Goal: Book appointment/travel/reservation

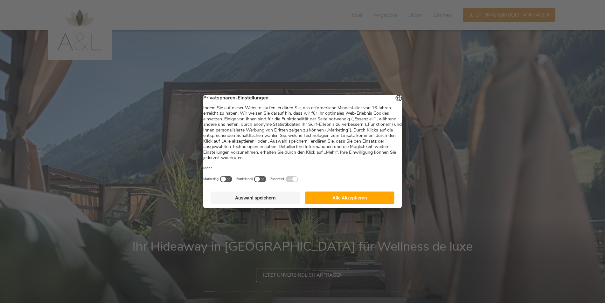
click at [325, 204] on button "Alle Akzeptieren" at bounding box center [349, 198] width 89 height 13
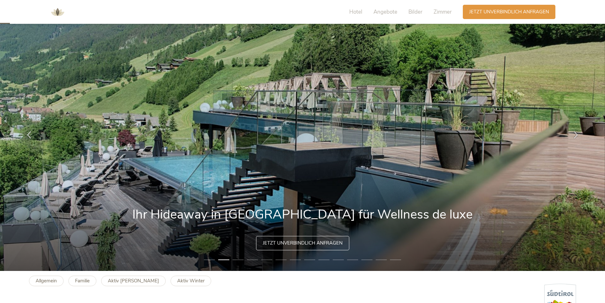
scroll to position [32, 0]
click at [347, 167] on img at bounding box center [302, 134] width 605 height 273
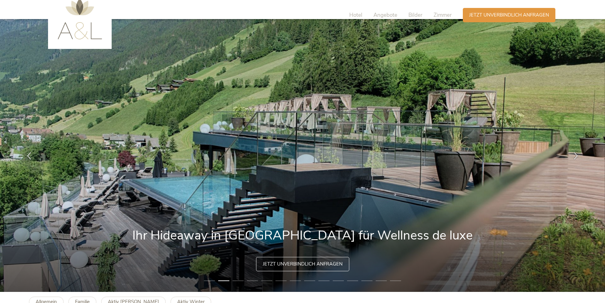
scroll to position [0, 0]
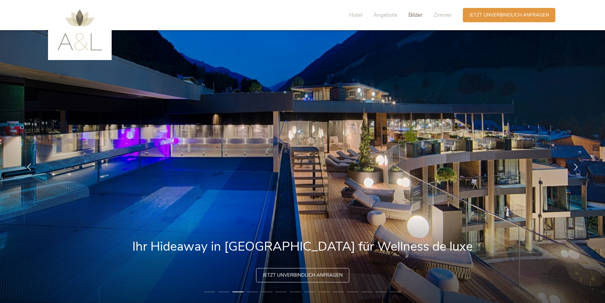
click at [413, 15] on span "Bilder" at bounding box center [415, 14] width 14 height 7
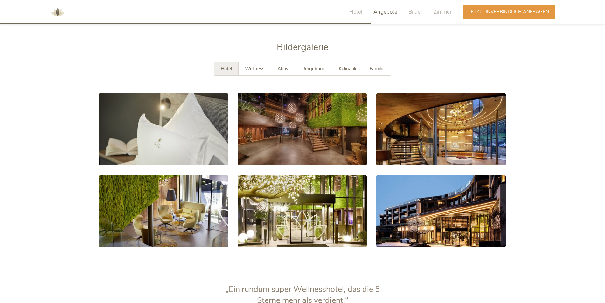
scroll to position [1211, 0]
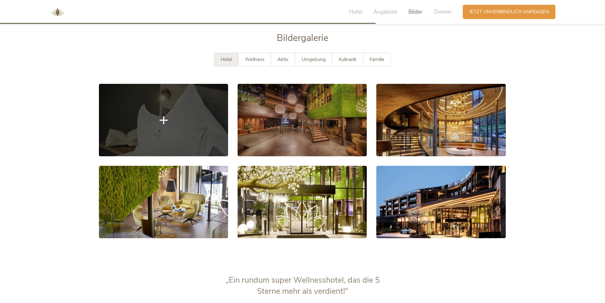
click at [193, 119] on link at bounding box center [163, 120] width 129 height 72
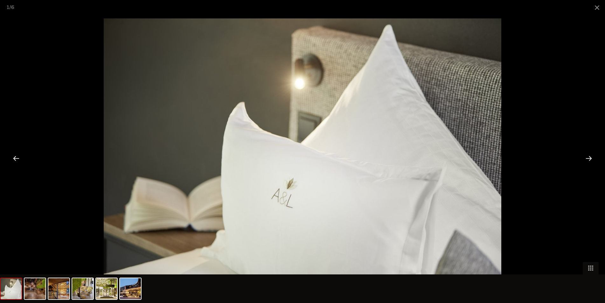
click at [587, 155] on div at bounding box center [588, 158] width 20 height 20
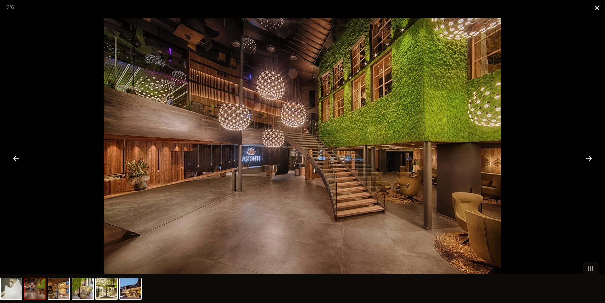
click at [591, 8] on span at bounding box center [597, 7] width 16 height 15
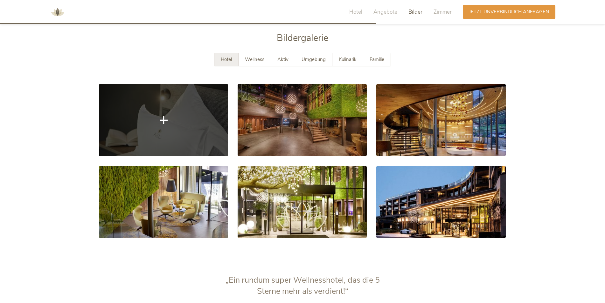
click at [177, 135] on link at bounding box center [163, 120] width 129 height 72
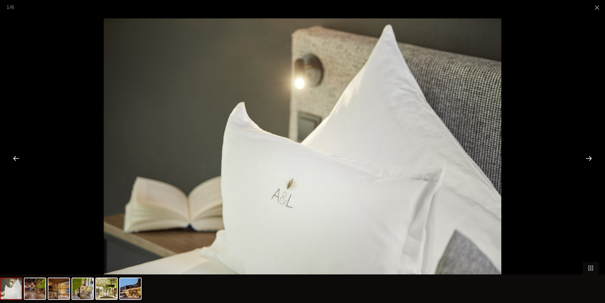
click at [591, 160] on div at bounding box center [588, 158] width 20 height 20
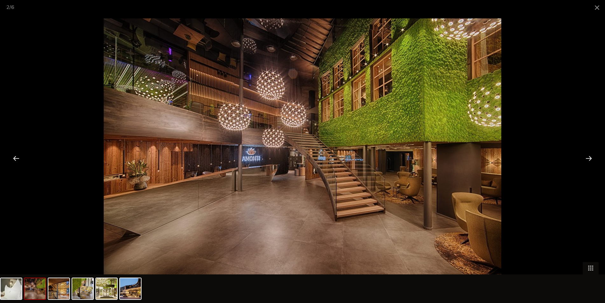
click at [591, 160] on div at bounding box center [588, 158] width 20 height 20
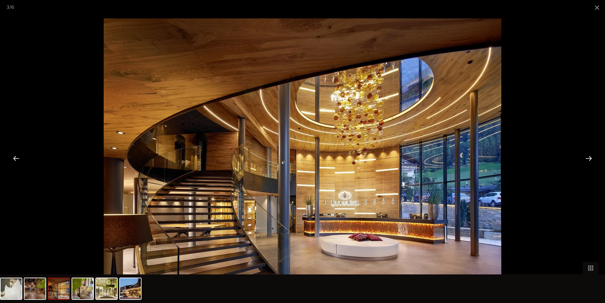
click at [591, 160] on div at bounding box center [588, 158] width 20 height 20
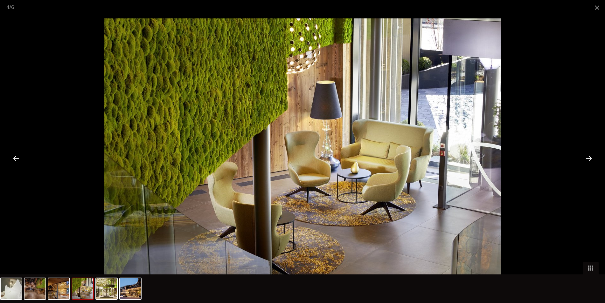
click at [591, 160] on div at bounding box center [588, 158] width 20 height 20
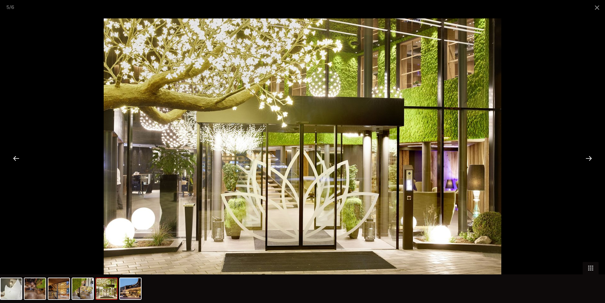
click at [591, 160] on div at bounding box center [588, 158] width 20 height 20
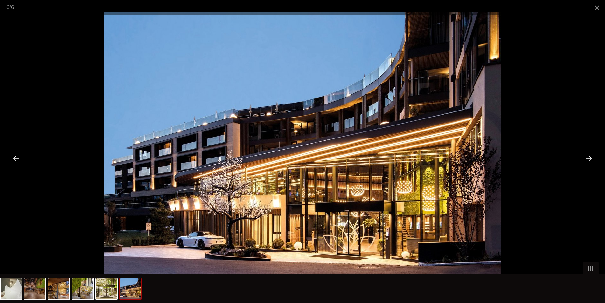
click at [591, 160] on div at bounding box center [588, 158] width 20 height 20
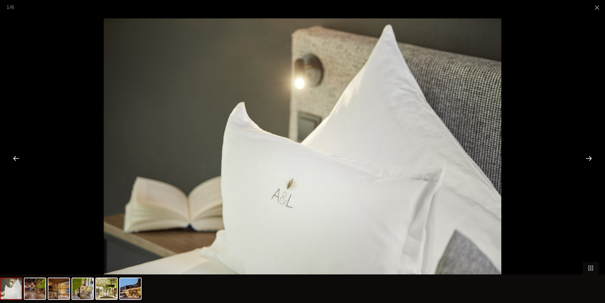
click at [591, 160] on div at bounding box center [588, 158] width 20 height 20
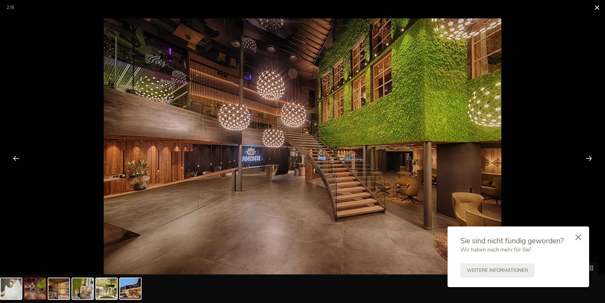
click at [597, 8] on span at bounding box center [597, 7] width 16 height 15
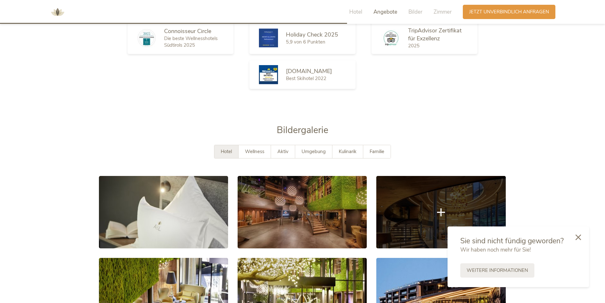
scroll to position [1052, 0]
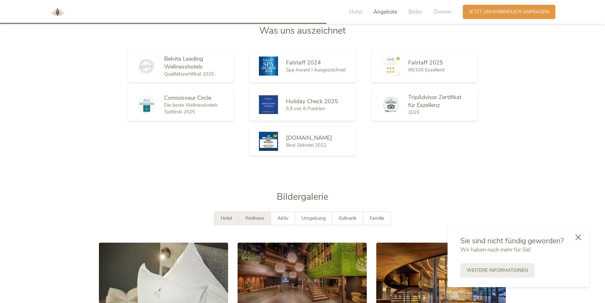
click at [255, 221] on span "Wellness" at bounding box center [254, 218] width 19 height 6
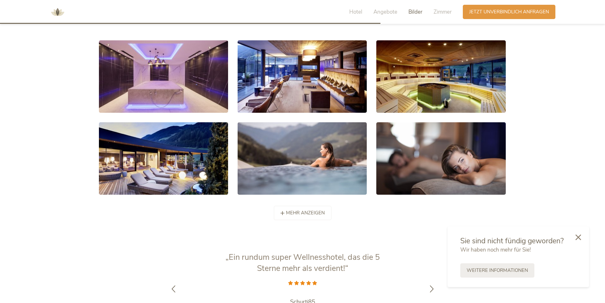
scroll to position [1271, 0]
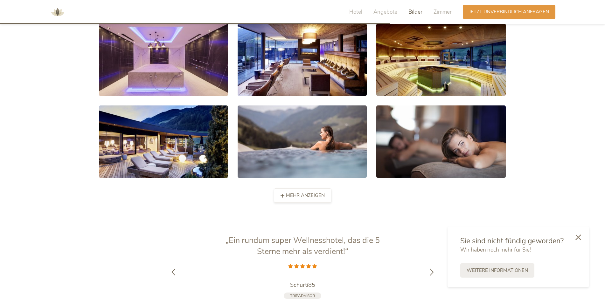
click at [314, 201] on div "mehr anzeigen weniger anzeigen" at bounding box center [303, 195] width 58 height 14
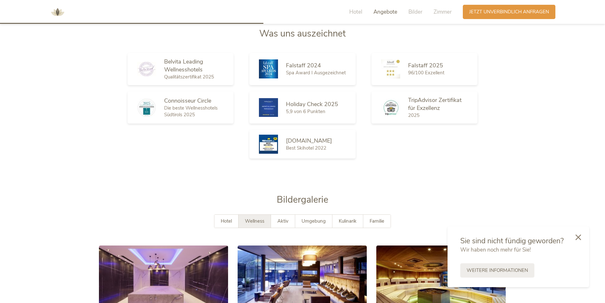
scroll to position [1049, 0]
click at [290, 223] on div "Aktiv" at bounding box center [283, 221] width 24 height 13
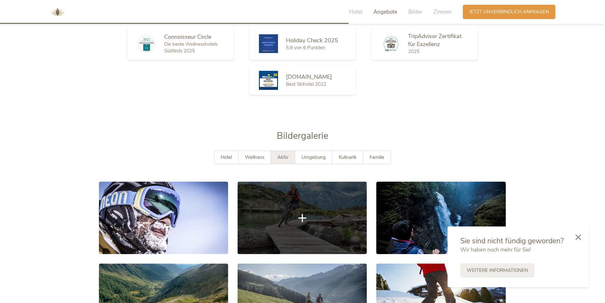
scroll to position [1112, 0]
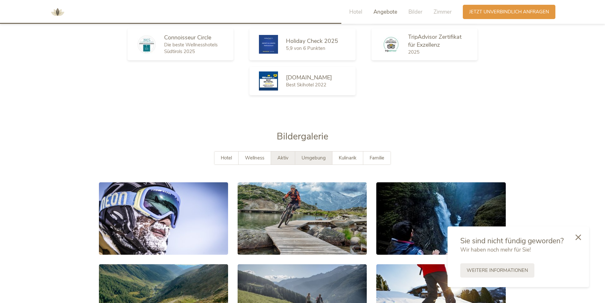
click at [321, 159] on span "Umgebung" at bounding box center [313, 158] width 24 height 6
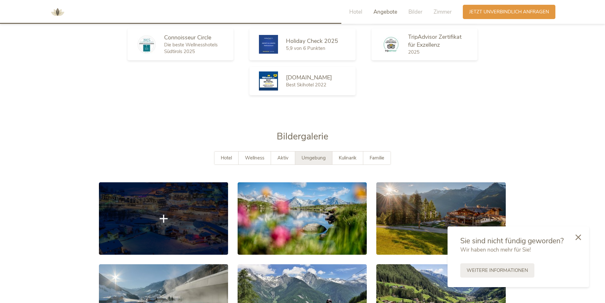
click at [210, 213] on link at bounding box center [163, 218] width 129 height 72
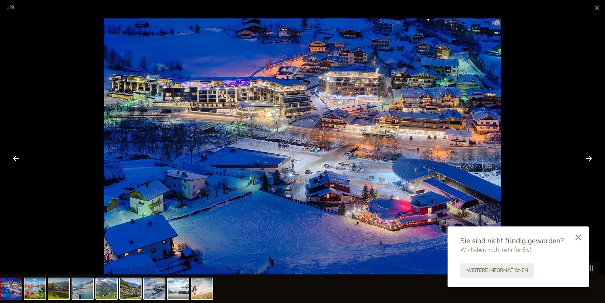
click at [591, 160] on div at bounding box center [588, 158] width 20 height 20
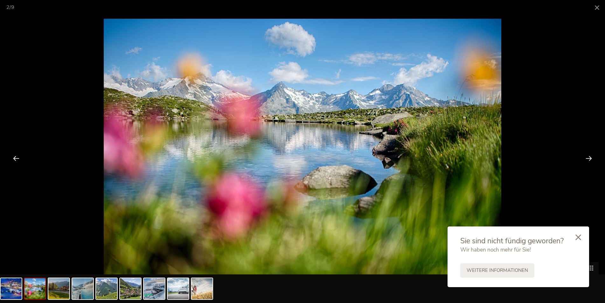
click at [591, 160] on div at bounding box center [588, 158] width 20 height 20
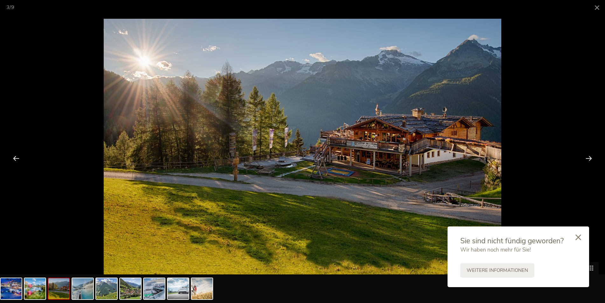
click at [591, 160] on div at bounding box center [588, 158] width 20 height 20
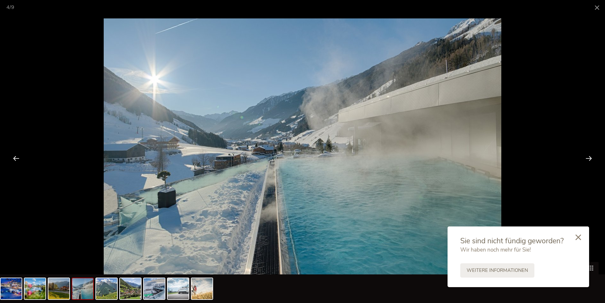
click at [591, 160] on div at bounding box center [588, 158] width 20 height 20
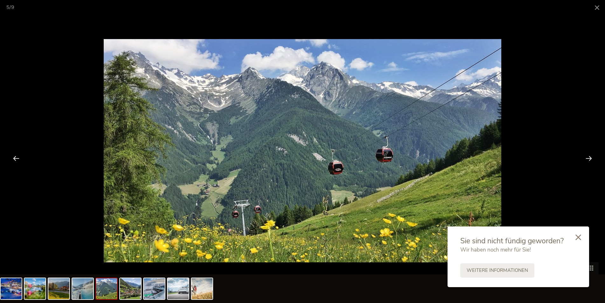
click at [591, 160] on div at bounding box center [588, 158] width 20 height 20
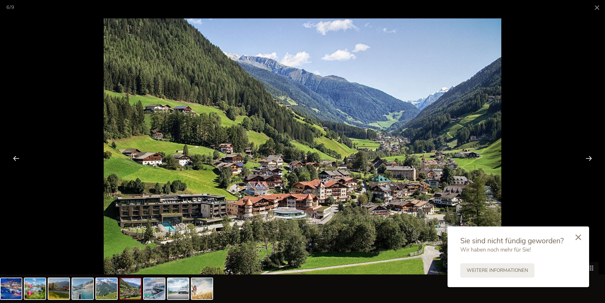
click at [591, 160] on div at bounding box center [588, 158] width 20 height 20
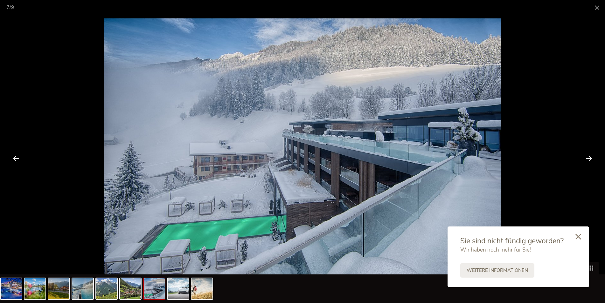
click at [578, 237] on icon at bounding box center [578, 237] width 6 height 6
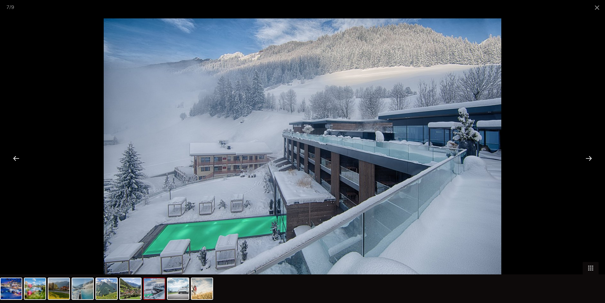
scroll to position [0, 0]
click at [591, 158] on div at bounding box center [588, 158] width 20 height 20
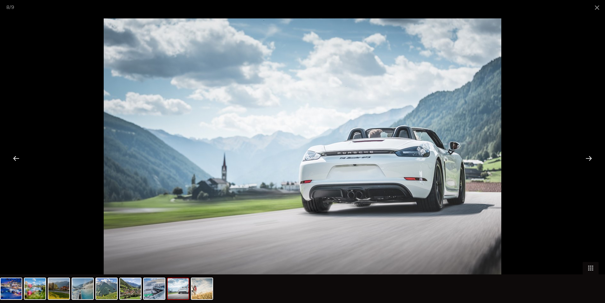
click at [591, 158] on div at bounding box center [588, 158] width 20 height 20
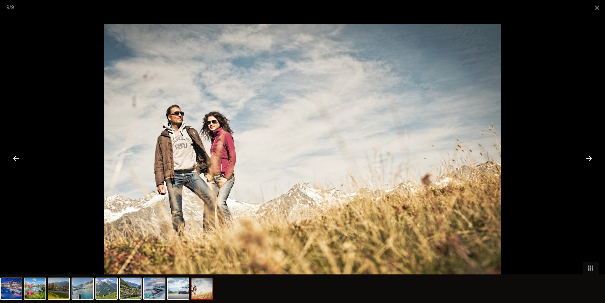
click at [591, 158] on div at bounding box center [588, 158] width 20 height 20
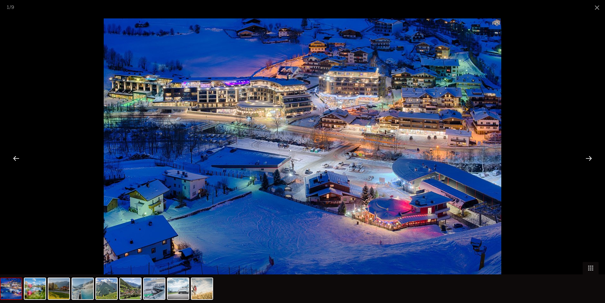
click at [591, 158] on div at bounding box center [588, 158] width 20 height 20
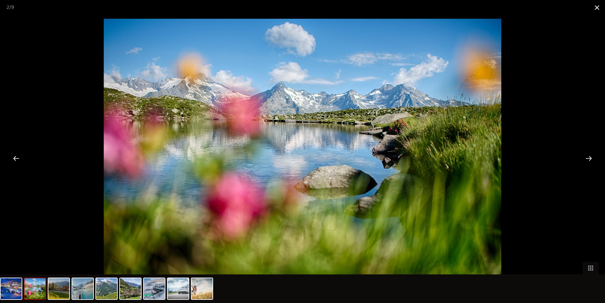
click at [595, 9] on span at bounding box center [597, 7] width 16 height 15
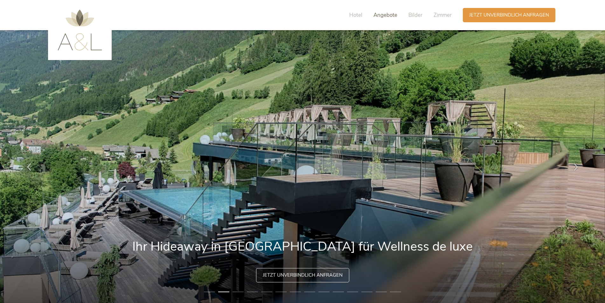
click at [386, 16] on span "Angebote" at bounding box center [385, 14] width 24 height 7
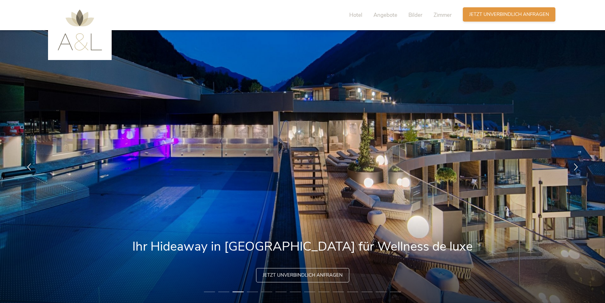
click at [497, 16] on span "Jetzt unverbindlich anfragen" at bounding box center [509, 14] width 80 height 7
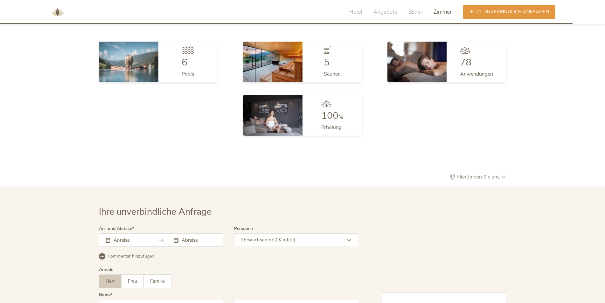
scroll to position [1971, 0]
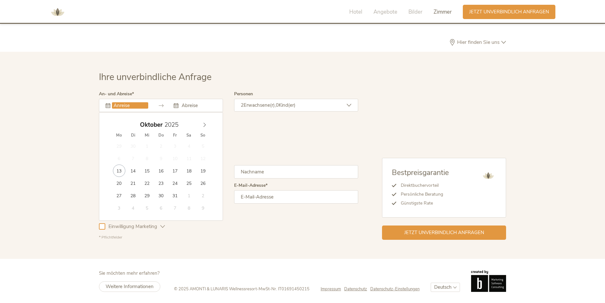
click at [114, 108] on input "text" at bounding box center [130, 105] width 36 height 6
type input "18.10.2025"
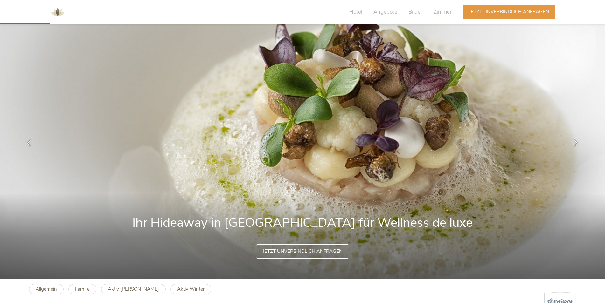
scroll to position [0, 0]
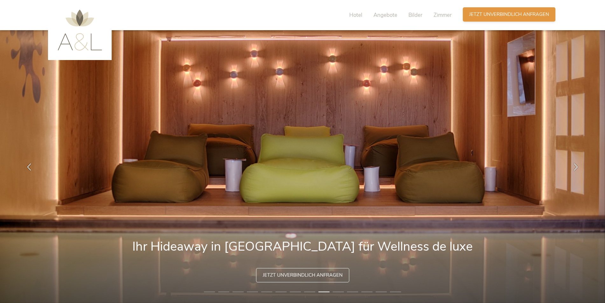
click at [488, 16] on span "Jetzt unverbindlich anfragen" at bounding box center [509, 14] width 80 height 7
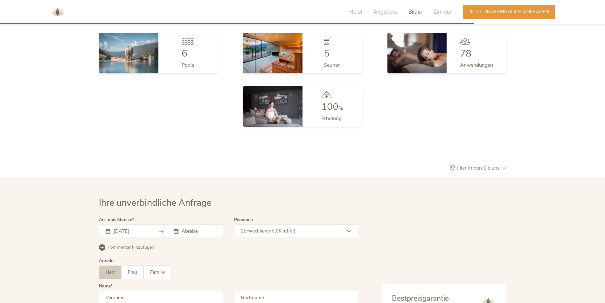
scroll to position [1971, 0]
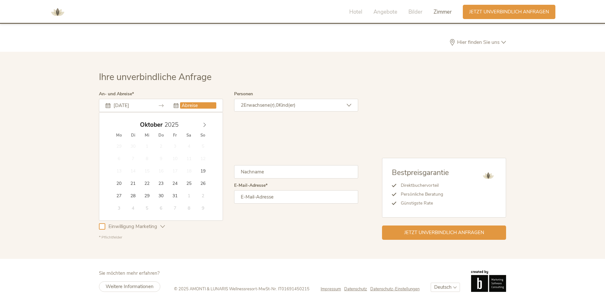
click at [195, 104] on input "text" at bounding box center [198, 105] width 36 height 6
type input "25.10.2025"
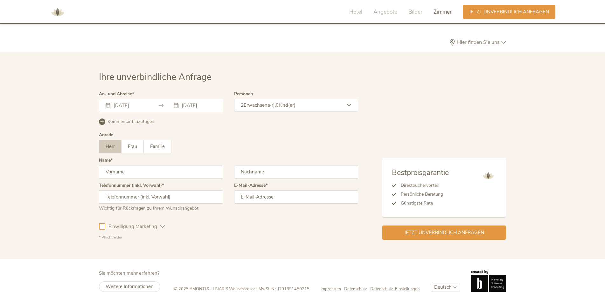
click at [325, 105] on div "2 Erwachsene(r), 0 Kind(er)" at bounding box center [296, 105] width 124 height 13
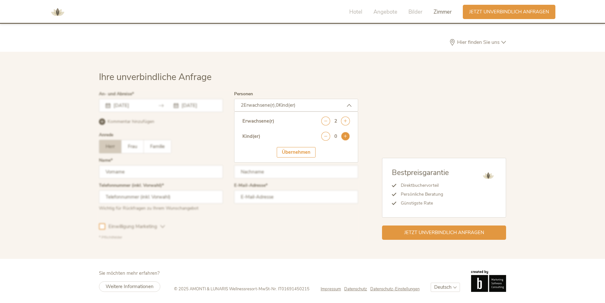
click at [345, 137] on icon at bounding box center [345, 136] width 9 height 9
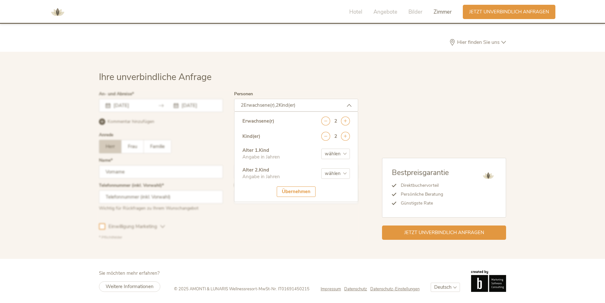
click at [191, 134] on div at bounding box center [228, 165] width 262 height 151
click at [170, 103] on div at bounding box center [228, 165] width 262 height 151
click at [202, 133] on div at bounding box center [228, 165] width 262 height 151
click at [321, 226] on div at bounding box center [228, 165] width 262 height 151
click at [379, 114] on div "Bestpreisgarantie Direktbuchervorteil Persönliche Beratung Günstigste Rate Jetz…" at bounding box center [432, 166] width 148 height 148
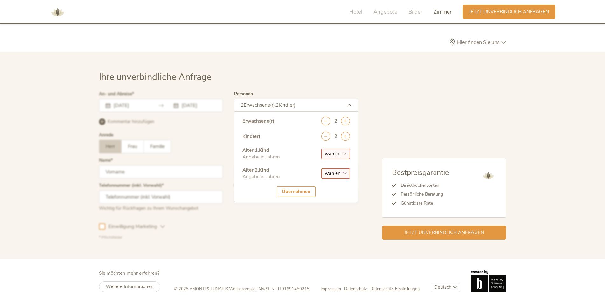
click at [201, 143] on div at bounding box center [228, 165] width 262 height 151
click at [344, 138] on icon at bounding box center [345, 136] width 9 height 9
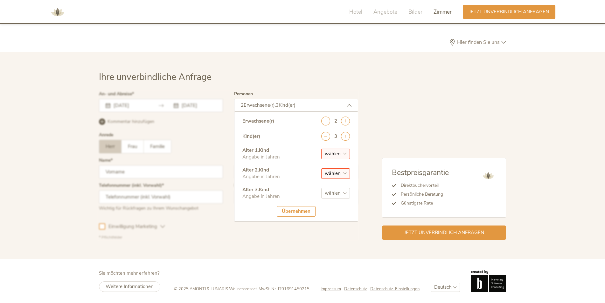
click at [343, 154] on select "wählen 0 1 2 3 4 5 6 7 8 9 10 11 12 13 14 15 16 17" at bounding box center [335, 154] width 29 height 10
select select "16"
click at [321, 149] on select "wählen 0 1 2 3 4 5 6 7 8 9 10 11 12 13 14 15 16 17" at bounding box center [335, 154] width 29 height 10
click at [343, 173] on select "wählen 0 1 2 3 4 5 6 7 8 9 10 11 12 13 14 15 16 17" at bounding box center [335, 173] width 29 height 10
select select "10"
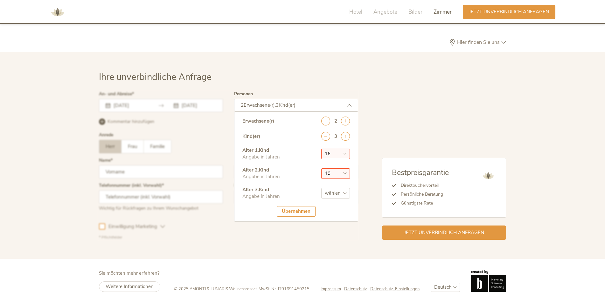
click at [321, 168] on select "wählen 0 1 2 3 4 5 6 7 8 9 10 11 12 13 14 15 16 17" at bounding box center [335, 173] width 29 height 10
click at [345, 190] on select "wählen 0 1 2 3 4 5 6 7 8 9 10 11 12 13 14 15 16 17" at bounding box center [335, 193] width 29 height 10
select select "2"
click at [321, 188] on select "wählen 0 1 2 3 4 5 6 7 8 9 10 11 12 13 14 15 16 17" at bounding box center [335, 193] width 29 height 10
click at [300, 210] on div "Übernehmen" at bounding box center [296, 211] width 39 height 10
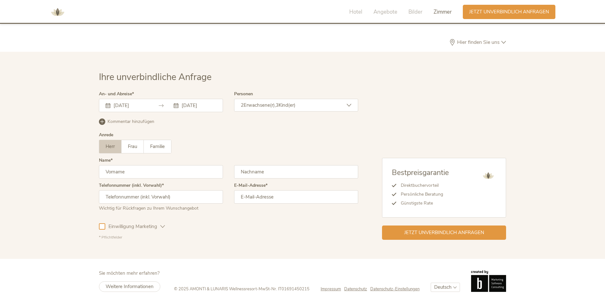
click at [163, 174] on input "text" at bounding box center [161, 171] width 124 height 13
type input "Sadik"
click at [273, 174] on input "text" at bounding box center [296, 171] width 124 height 13
type input "Zogaj"
click at [179, 205] on div "Wichtig für Rückfragen zu Ihrem Wunschangebot" at bounding box center [161, 208] width 124 height 8
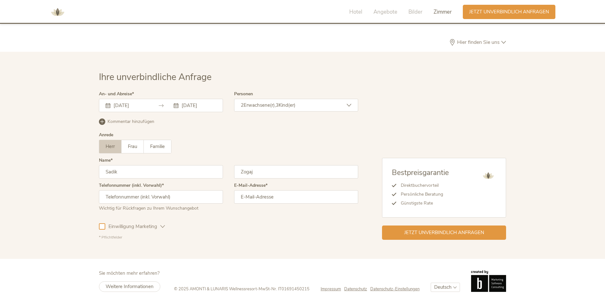
click at [184, 201] on input "text" at bounding box center [161, 196] width 124 height 13
type input "+4915783552921"
click at [255, 200] on input "email" at bounding box center [296, 196] width 124 height 13
type input "info@zogaj-trockenbau.de"
click at [420, 232] on span "Jetzt unverbindlich anfragen" at bounding box center [444, 232] width 80 height 7
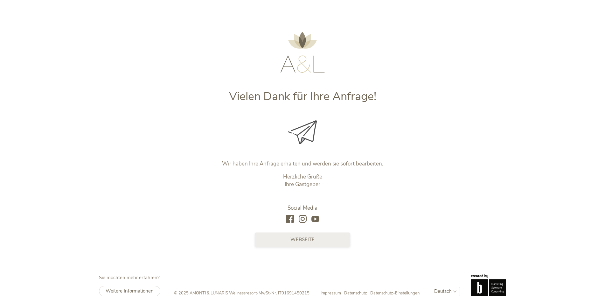
click at [318, 242] on link "Webseite" at bounding box center [302, 240] width 95 height 14
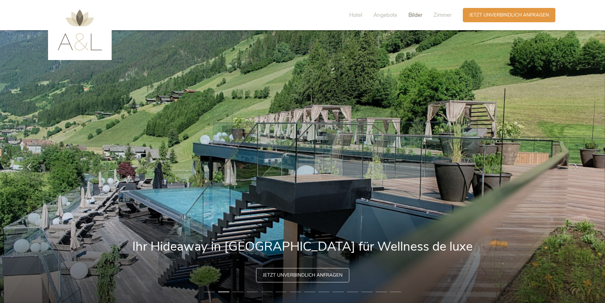
click at [416, 14] on span "Bilder" at bounding box center [415, 14] width 14 height 7
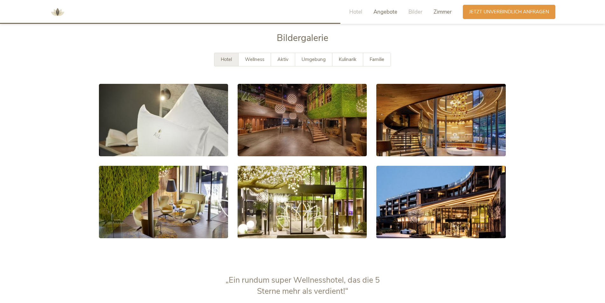
click at [435, 12] on span "Zimmer" at bounding box center [442, 11] width 18 height 7
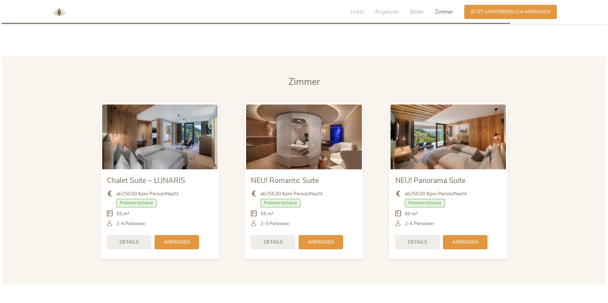
scroll to position [1527, 0]
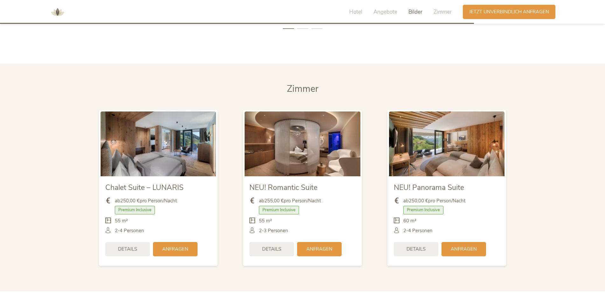
click at [451, 169] on img at bounding box center [446, 144] width 115 height 65
click at [448, 165] on img at bounding box center [446, 144] width 115 height 65
click at [429, 248] on div "Details" at bounding box center [415, 249] width 44 height 14
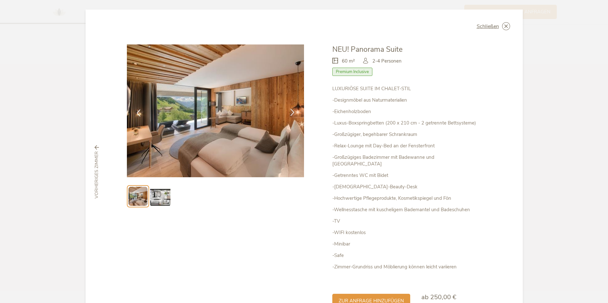
click at [289, 112] on icon at bounding box center [292, 112] width 7 height 7
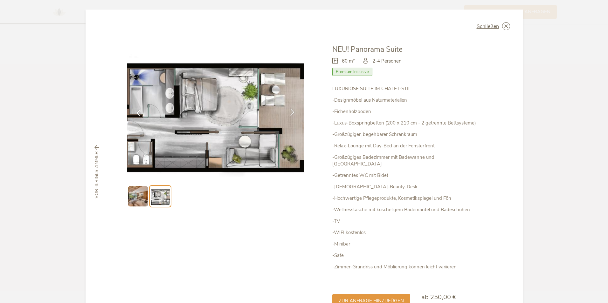
click at [293, 113] on icon at bounding box center [292, 112] width 7 height 7
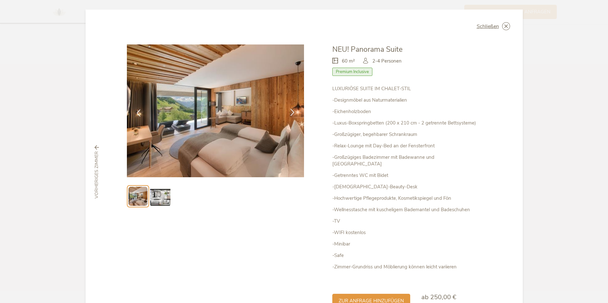
click at [293, 113] on icon at bounding box center [292, 112] width 7 height 7
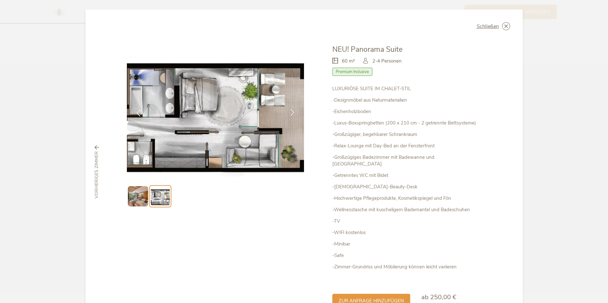
click at [293, 113] on icon at bounding box center [292, 112] width 7 height 7
click at [286, 111] on div at bounding box center [292, 113] width 20 height 20
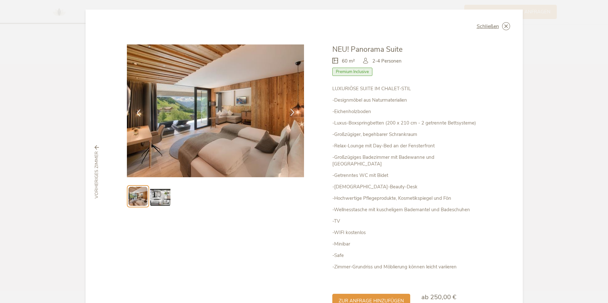
click at [289, 111] on icon at bounding box center [292, 112] width 7 height 7
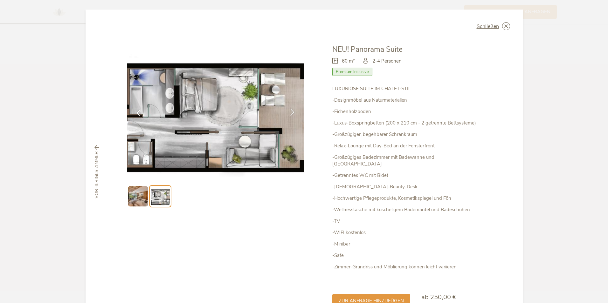
click at [289, 111] on icon at bounding box center [292, 112] width 7 height 7
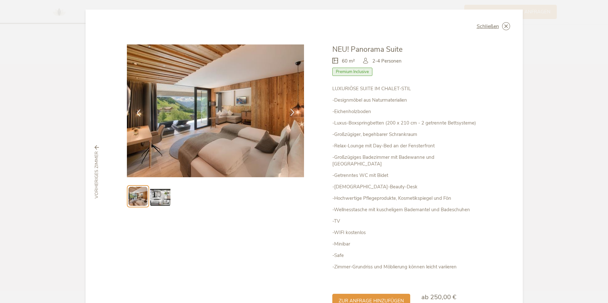
click at [289, 112] on icon at bounding box center [292, 112] width 7 height 7
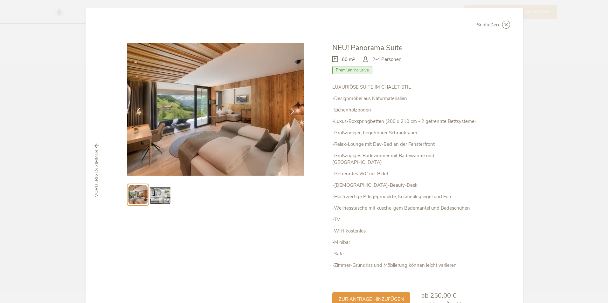
scroll to position [0, 0]
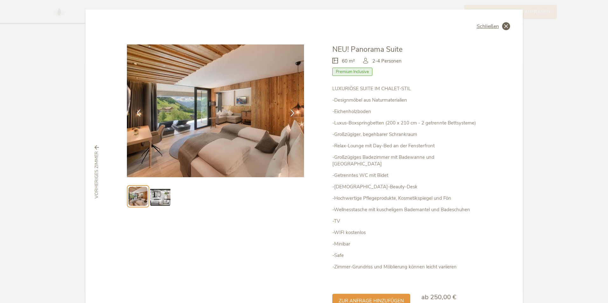
click at [503, 24] on icon at bounding box center [506, 26] width 8 height 8
